Goal: Check status: Check status

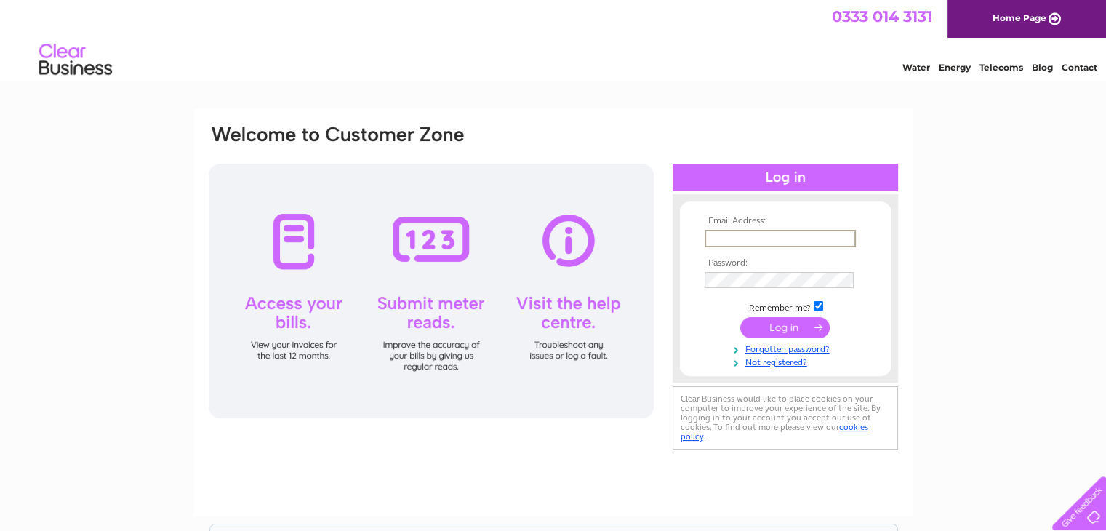
click at [754, 237] on input "text" at bounding box center [780, 238] width 151 height 17
type input "malcolm.cheese@sky.com"
click at [790, 327] on input "submit" at bounding box center [785, 326] width 89 height 20
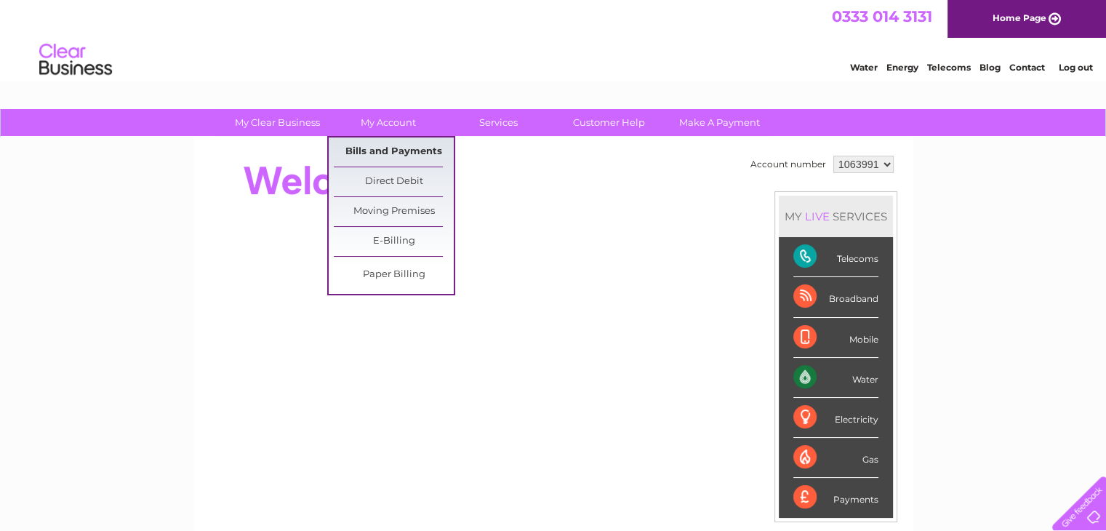
click at [378, 149] on link "Bills and Payments" at bounding box center [394, 151] width 120 height 29
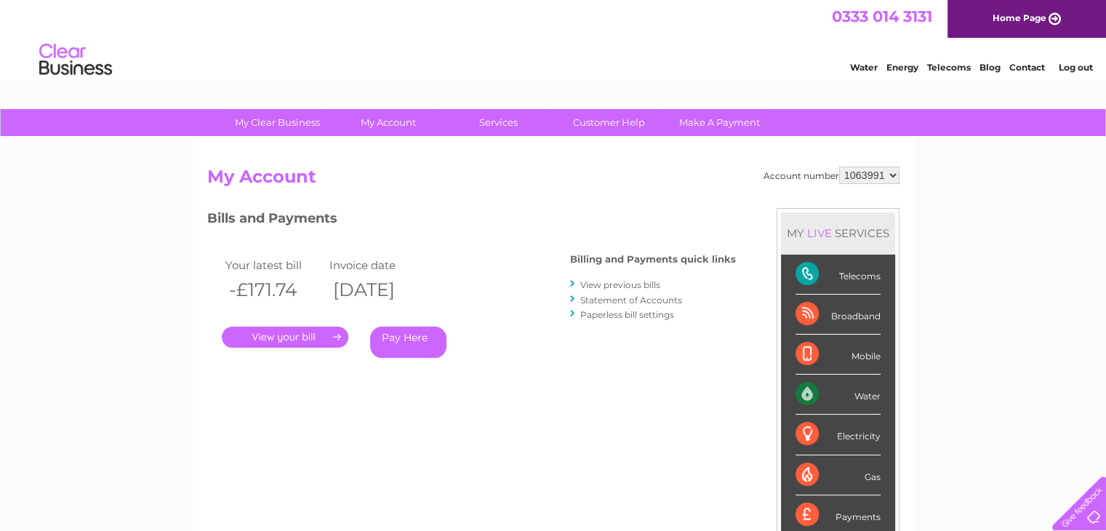
click at [663, 298] on link "Statement of Accounts" at bounding box center [631, 300] width 102 height 11
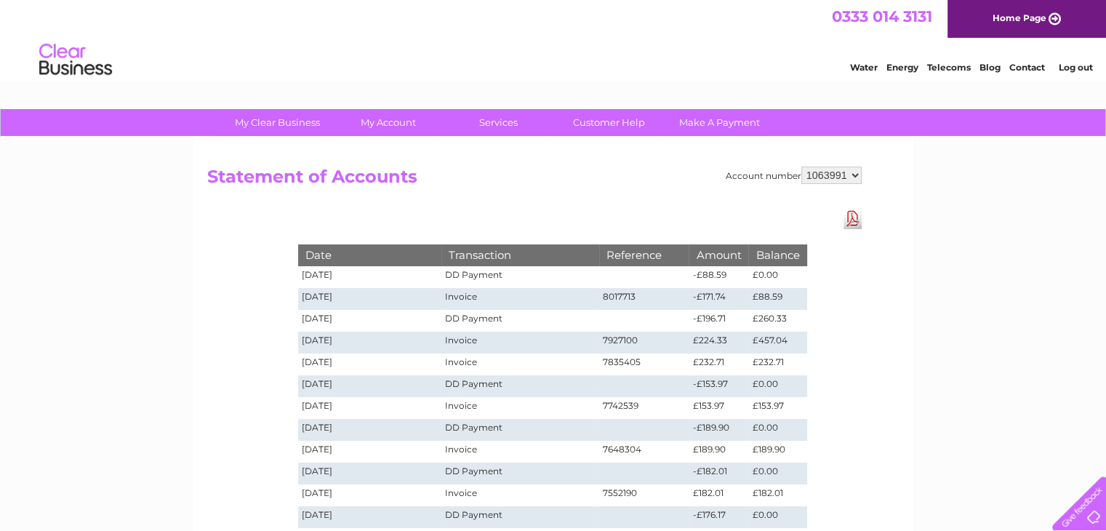
click at [1073, 69] on link "Log out" at bounding box center [1075, 67] width 34 height 11
